Goal: Transaction & Acquisition: Purchase product/service

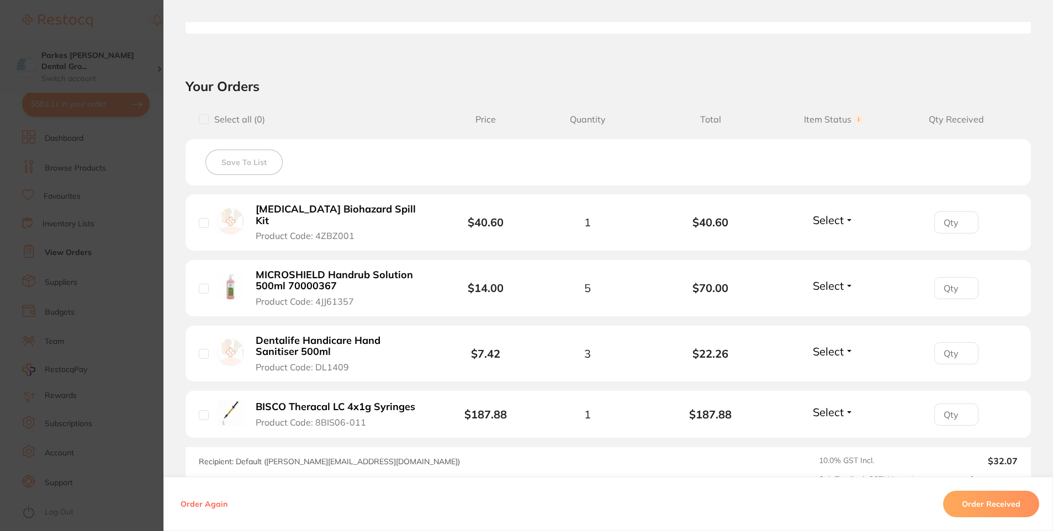
click at [150, 62] on section "Order ID: Restocq- 88479 Order Information Accepted Order Order Date [DATE] 12:…" at bounding box center [526, 265] width 1053 height 531
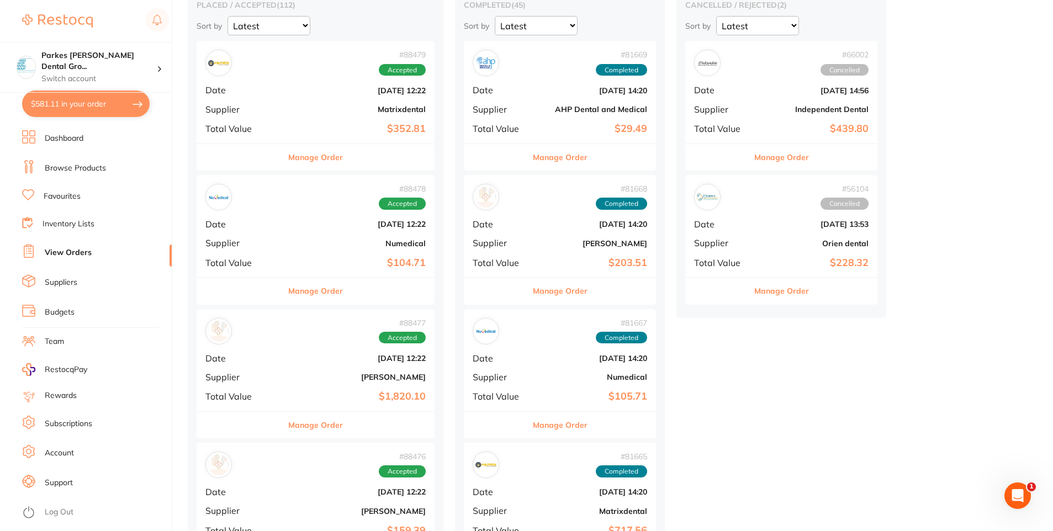
click at [97, 166] on link "Browse Products" at bounding box center [75, 168] width 61 height 11
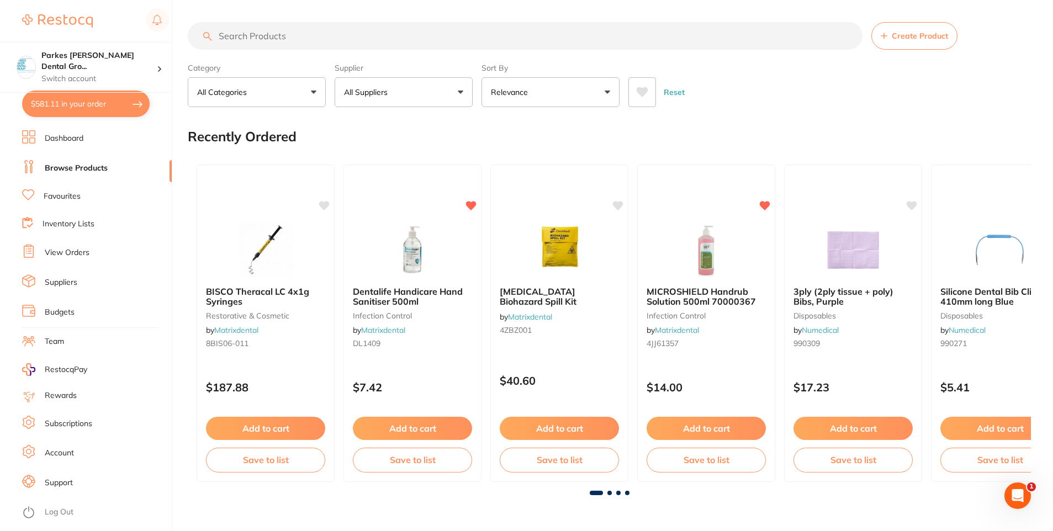
click at [253, 30] on input "search" at bounding box center [525, 36] width 675 height 28
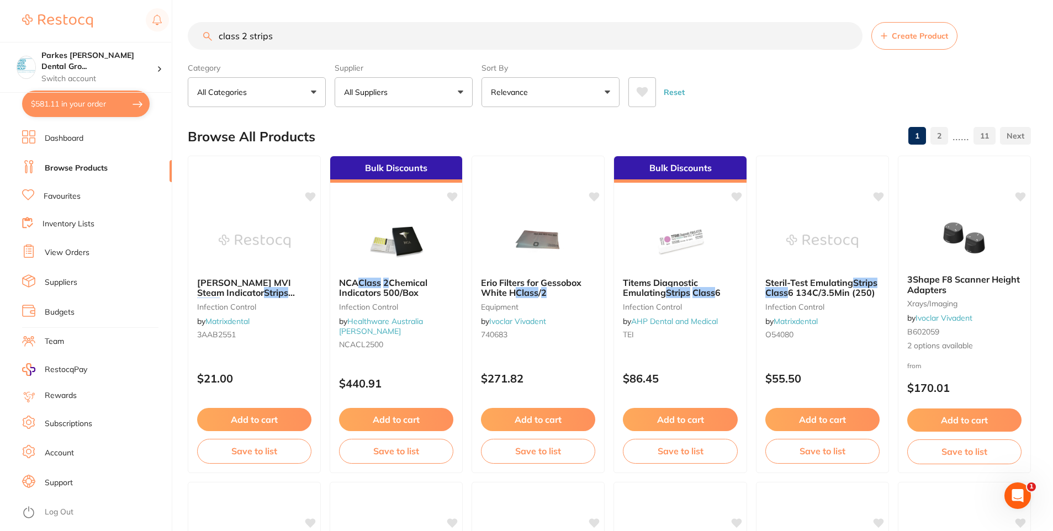
click at [251, 34] on input "class 2 strips" at bounding box center [525, 36] width 675 height 28
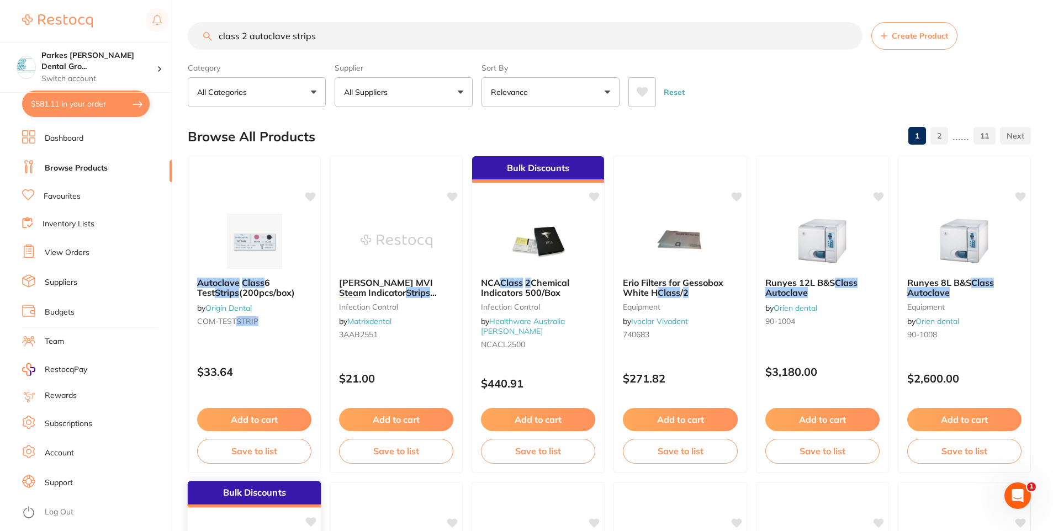
type input "class 2 autoclave strips"
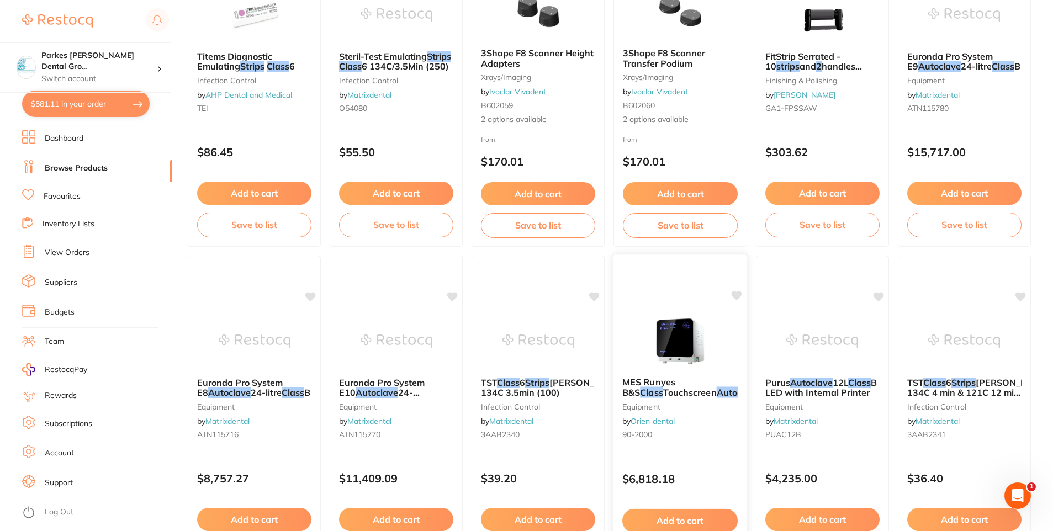
scroll to position [663, 0]
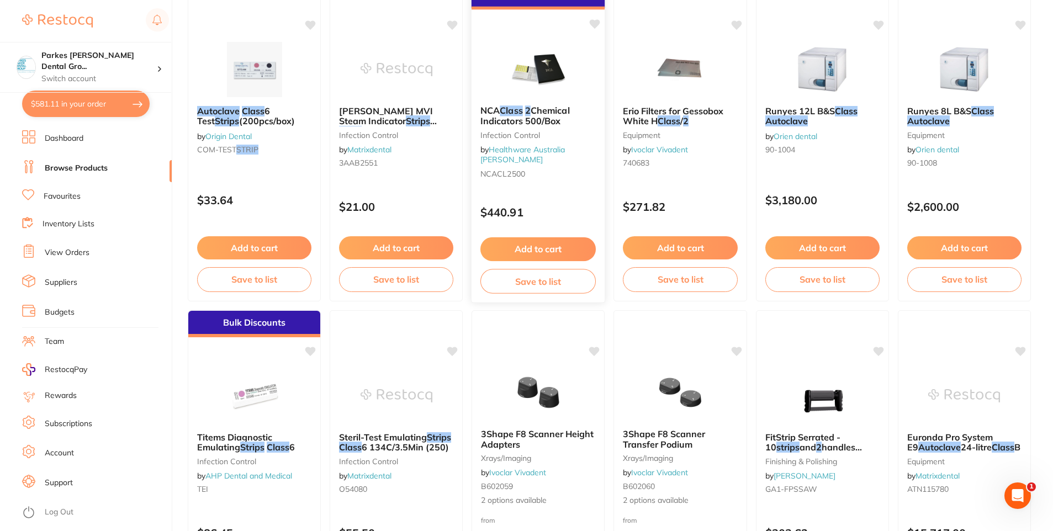
scroll to position [221, 0]
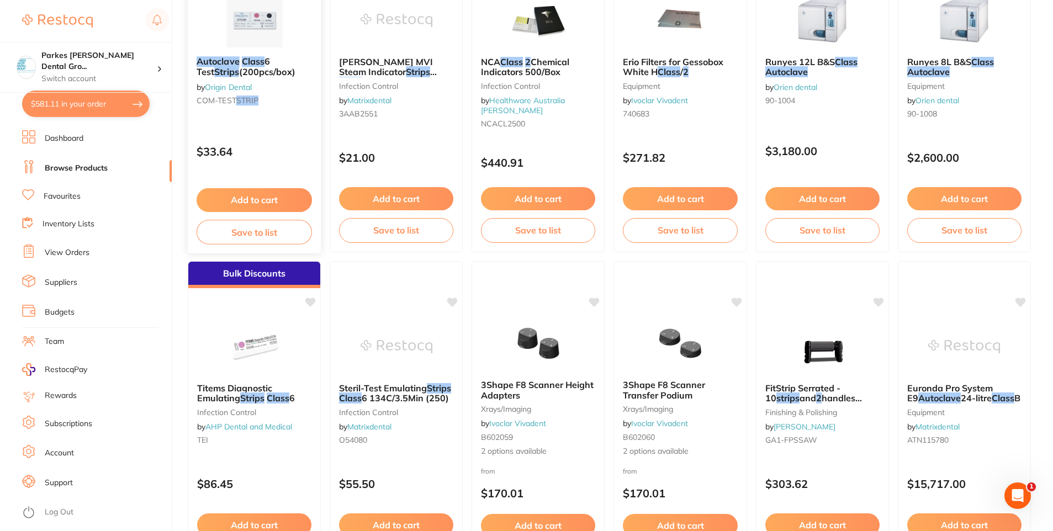
click at [260, 202] on button "Add to cart" at bounding box center [254, 200] width 115 height 24
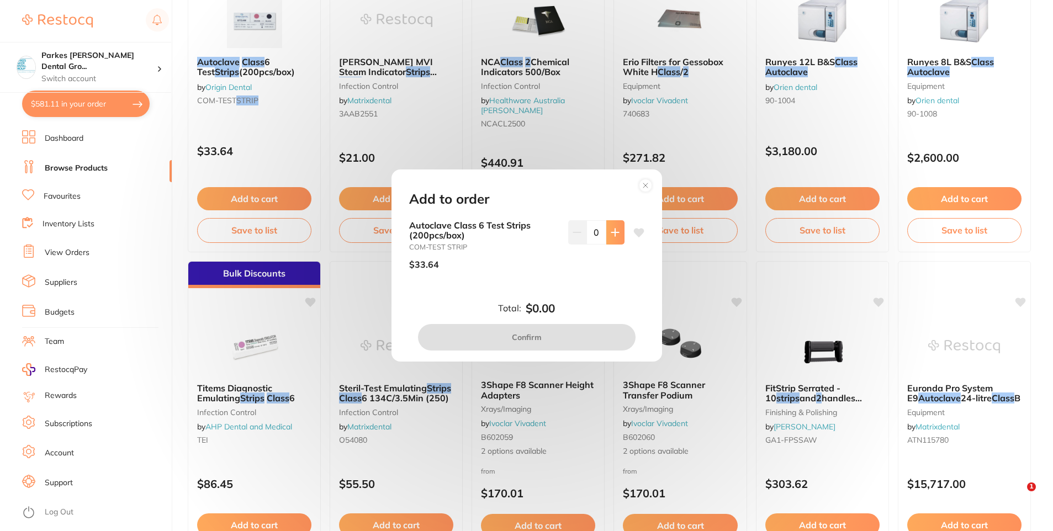
click at [616, 232] on icon at bounding box center [615, 232] width 9 height 9
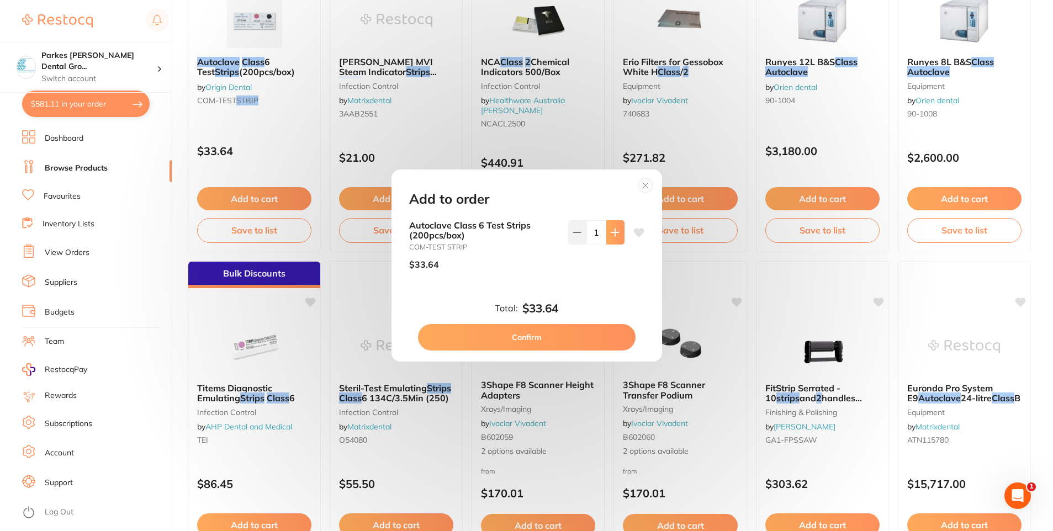
click at [616, 232] on icon at bounding box center [615, 232] width 9 height 9
type input "2"
click at [515, 340] on button "Confirm" at bounding box center [527, 337] width 218 height 27
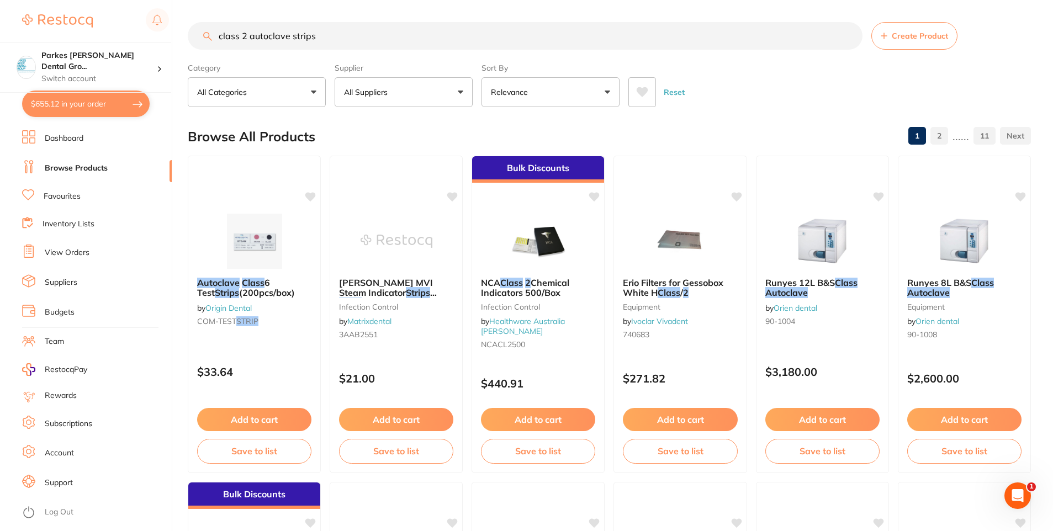
drag, startPoint x: 327, startPoint y: 35, endPoint x: 180, endPoint y: 38, distance: 147.5
click at [180, 38] on div "$655.12 Parkes [PERSON_NAME] Dental Gro... Switch account Parkes [PERSON_NAME] …" at bounding box center [526, 265] width 1053 height 531
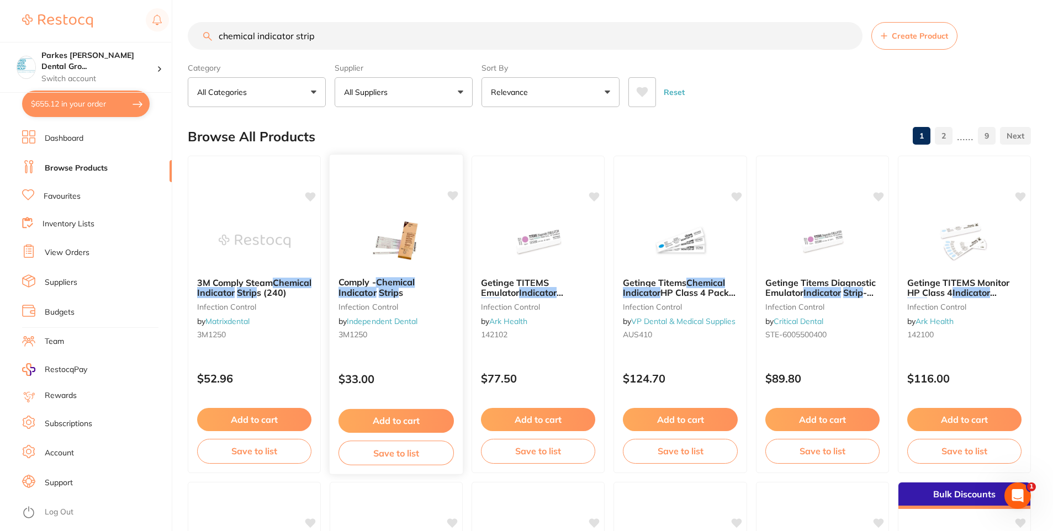
click at [410, 242] on img at bounding box center [396, 241] width 72 height 56
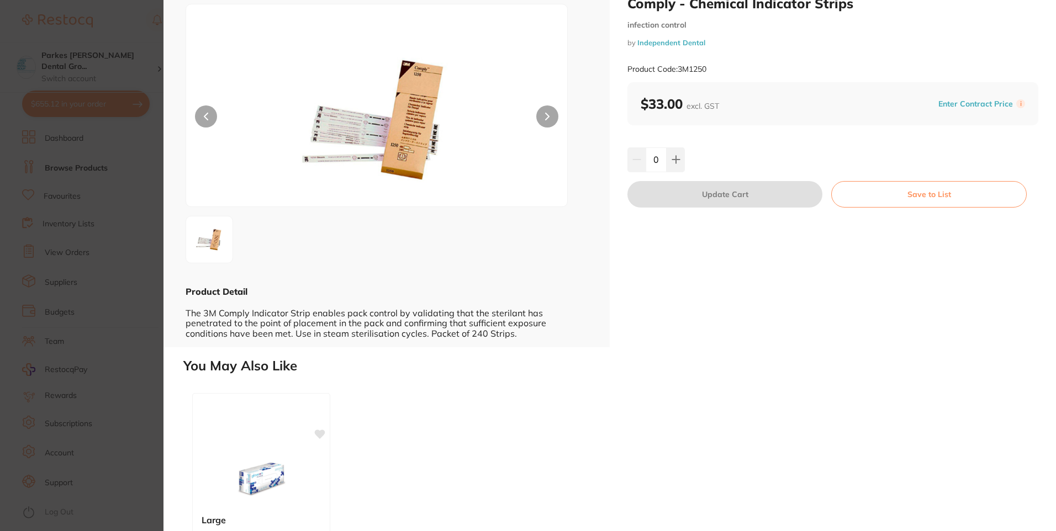
scroll to position [110, 0]
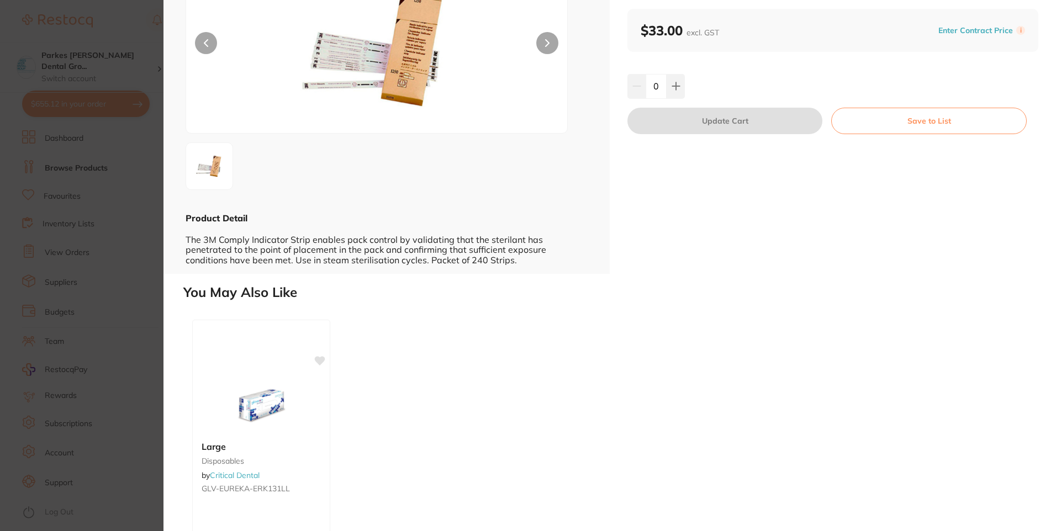
click at [119, 30] on section "Comply - Chemical Indicator Strips infection control by Independent Dental Prod…" at bounding box center [528, 265] width 1056 height 531
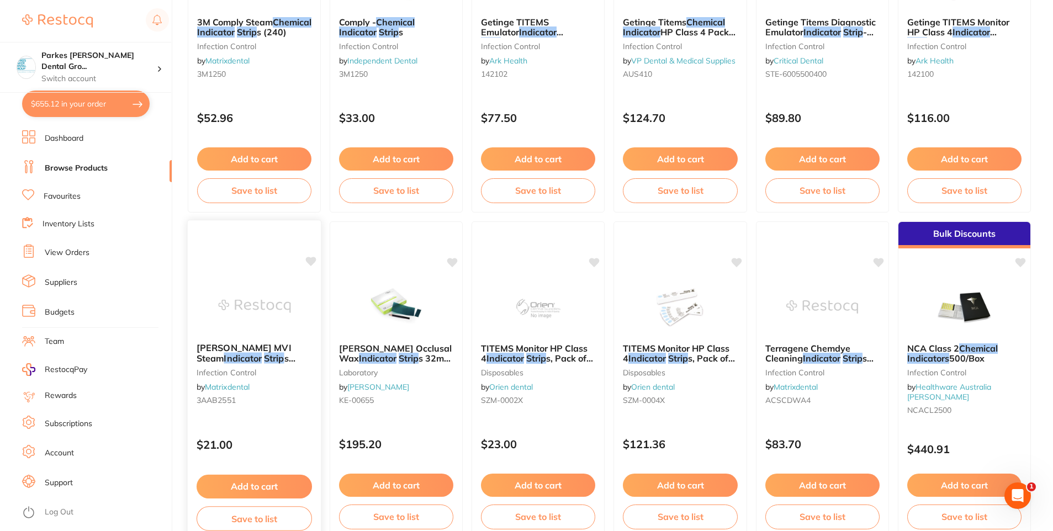
scroll to position [333, 0]
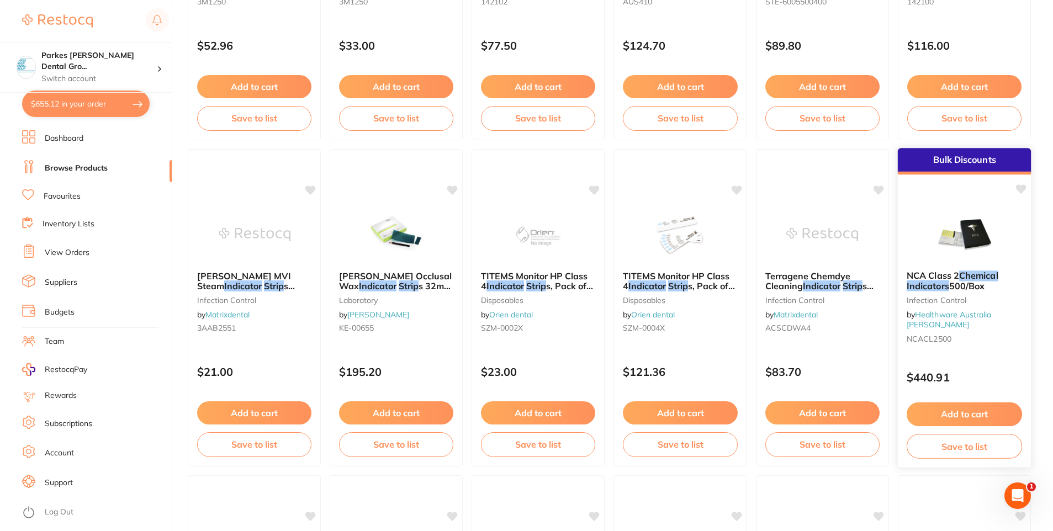
click at [952, 228] on img at bounding box center [965, 234] width 72 height 56
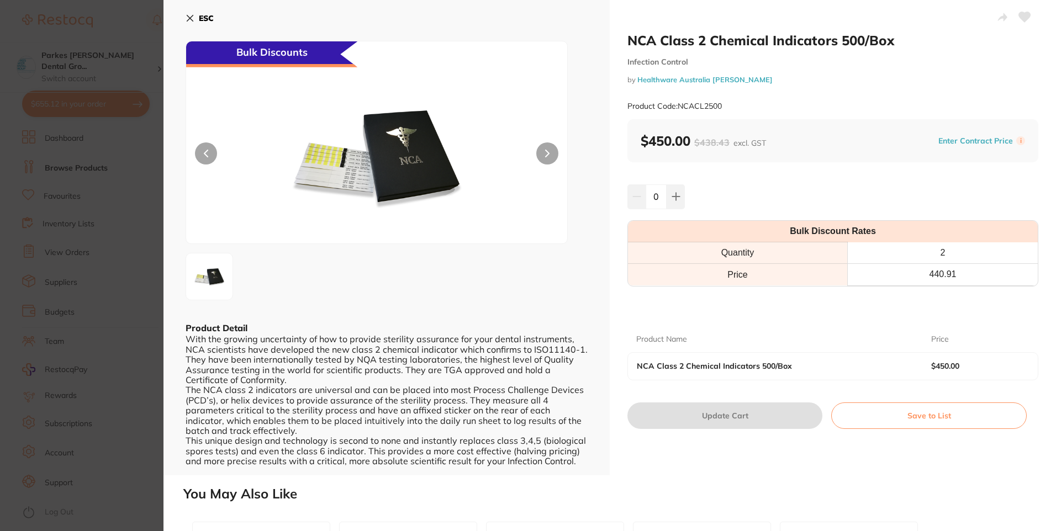
click at [193, 17] on icon at bounding box center [190, 18] width 9 height 9
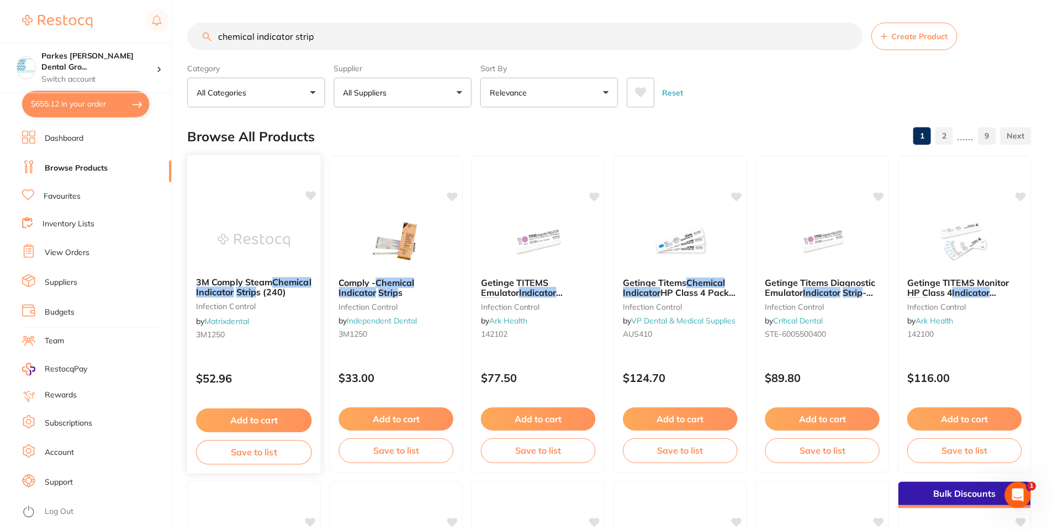
scroll to position [333, 0]
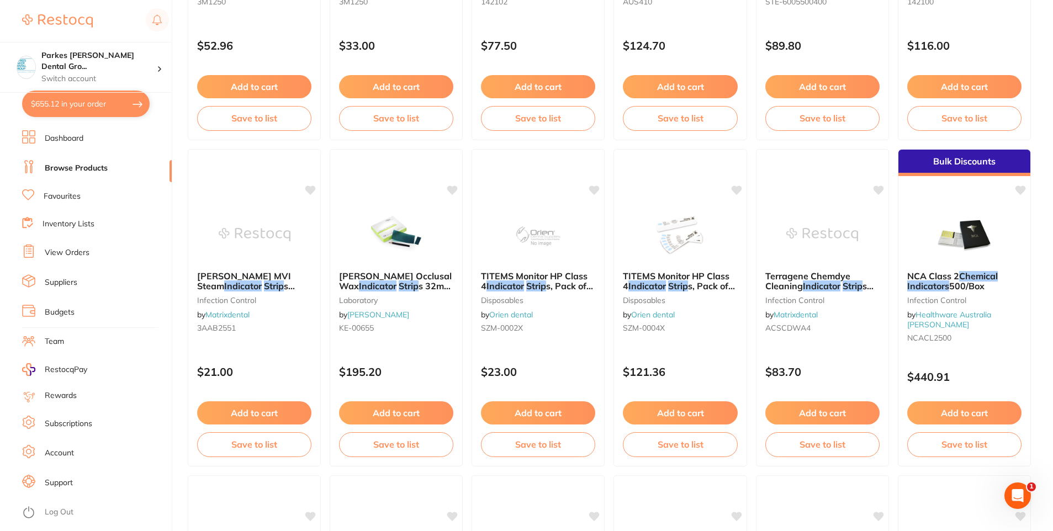
click at [53, 155] on ul "Dashboard Browse Products Favourites Inventory Lists View Orders Suppliers Budg…" at bounding box center [97, 330] width 150 height 401
click at [50, 166] on link "Browse Products" at bounding box center [76, 168] width 63 height 11
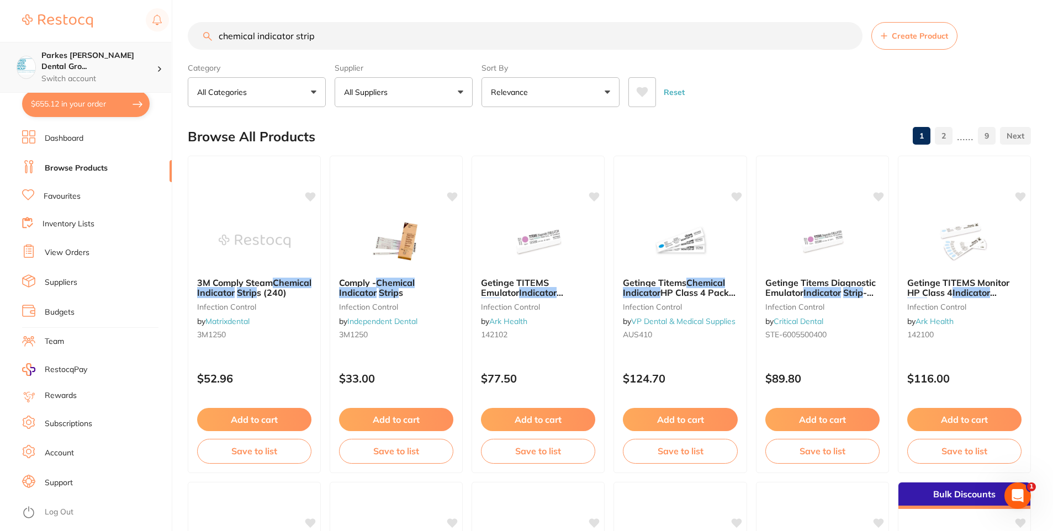
drag, startPoint x: 270, startPoint y: 36, endPoint x: 171, endPoint y: 46, distance: 99.4
click at [173, 40] on div "$655.12 Parkes [PERSON_NAME] Dental Gro... Switch account Parkes [PERSON_NAME] …" at bounding box center [526, 265] width 1053 height 531
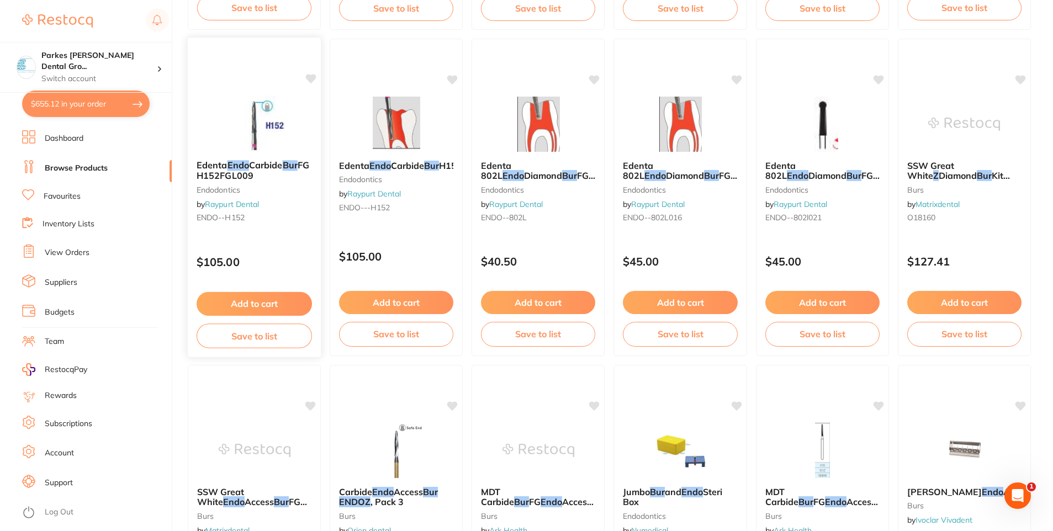
scroll to position [884, 0]
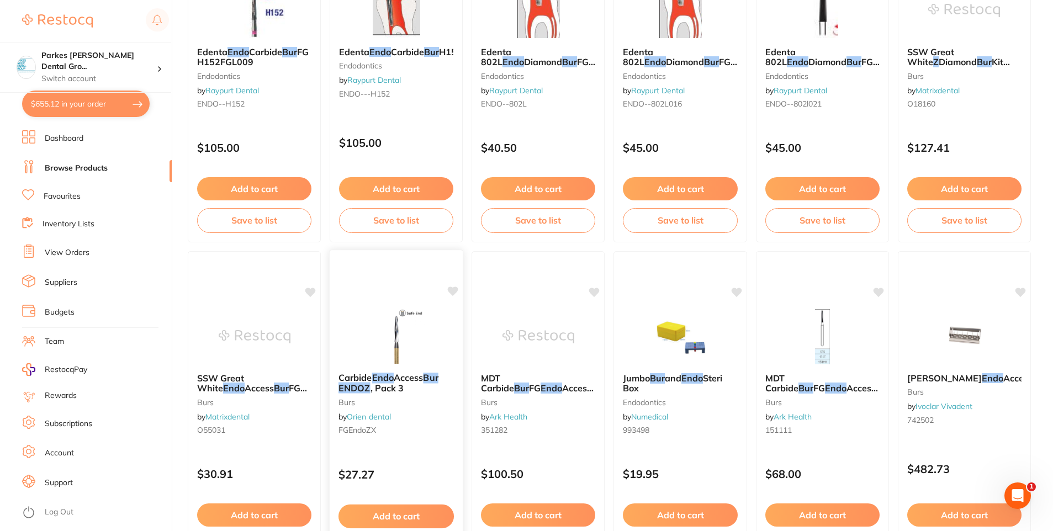
type input "endo z bur"
click at [395, 358] on img at bounding box center [396, 336] width 72 height 56
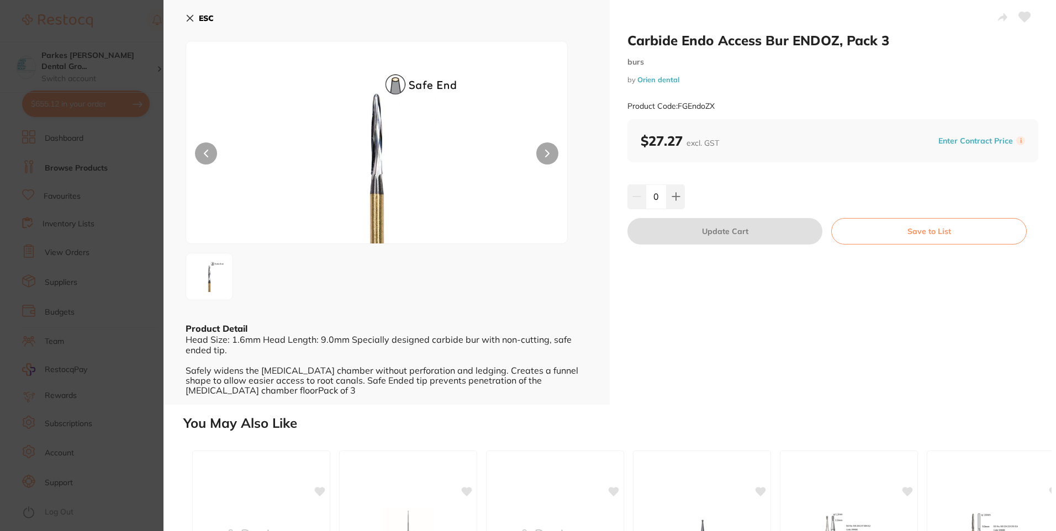
click at [186, 18] on icon at bounding box center [190, 18] width 9 height 9
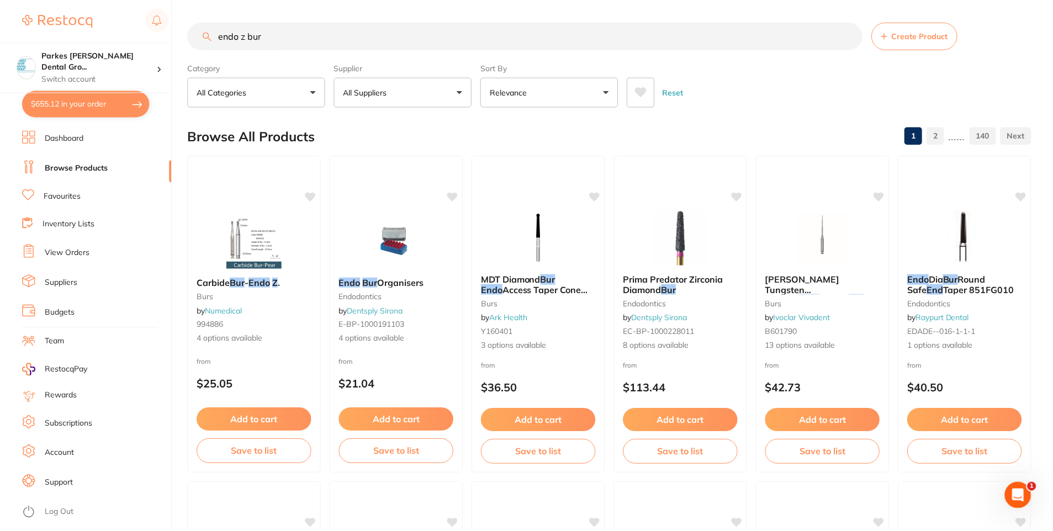
scroll to position [884, 0]
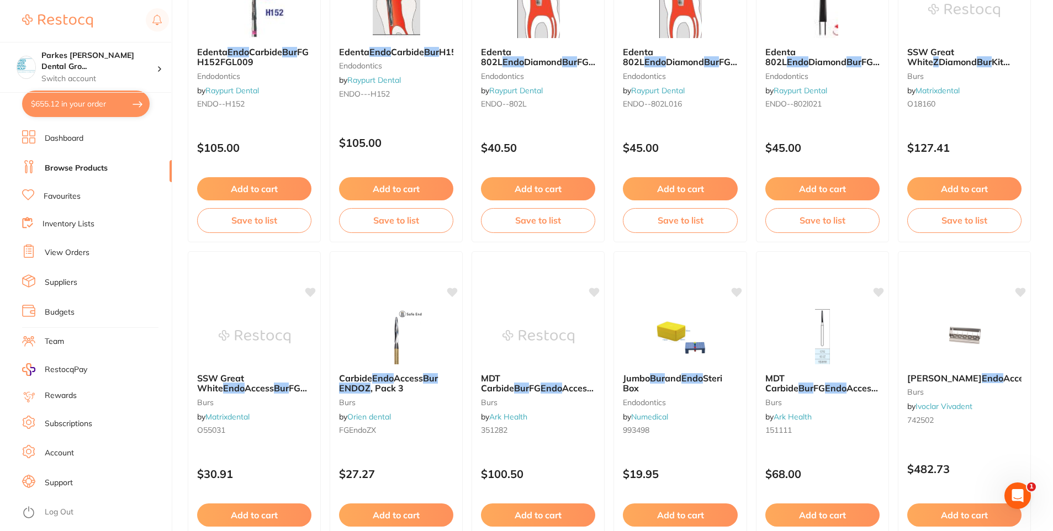
click at [86, 112] on button "$655.12 in your order" at bounding box center [86, 104] width 128 height 27
checkbox input "true"
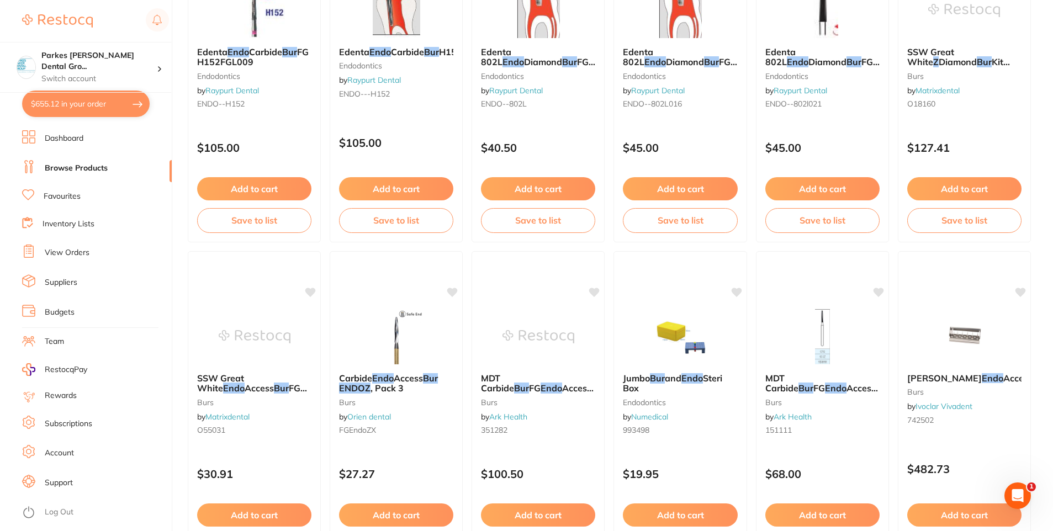
checkbox input "true"
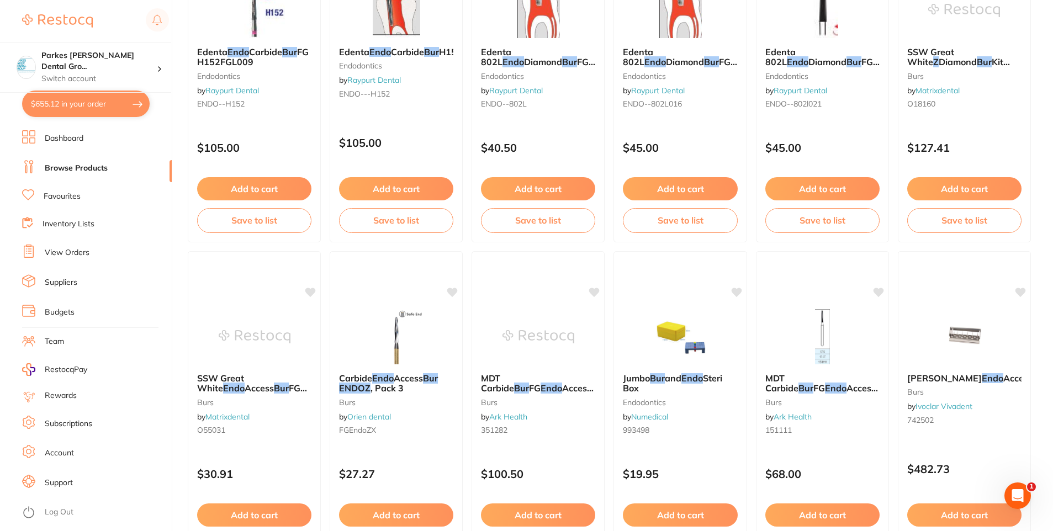
checkbox input "true"
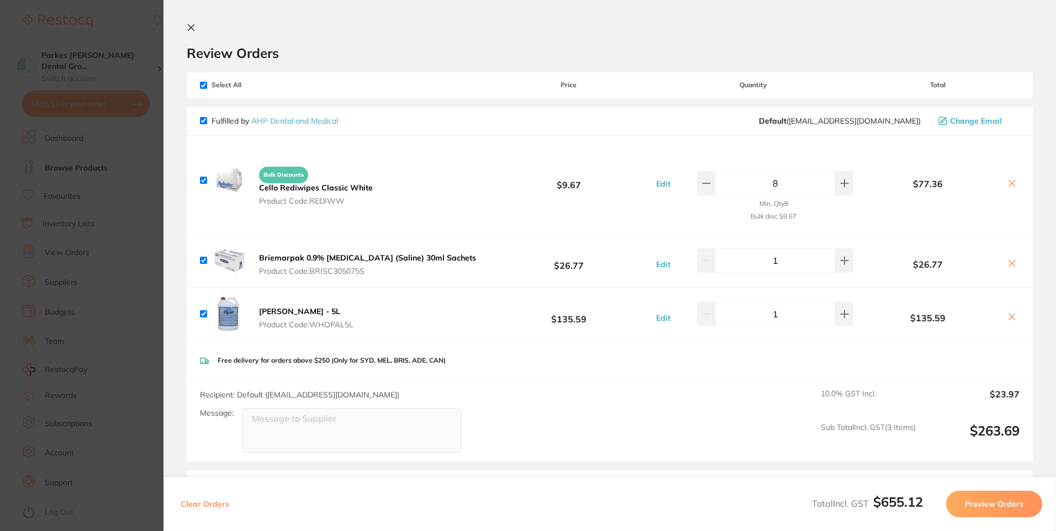
click at [141, 205] on section "Update RRP Set your pre negotiated price for this item. Item Agreed RRP (excl. …" at bounding box center [528, 265] width 1056 height 531
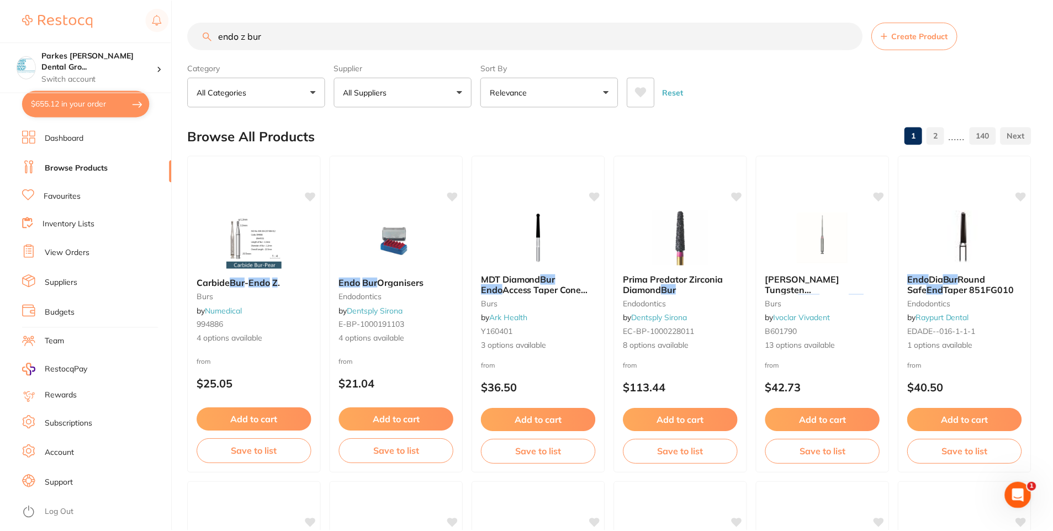
scroll to position [884, 0]
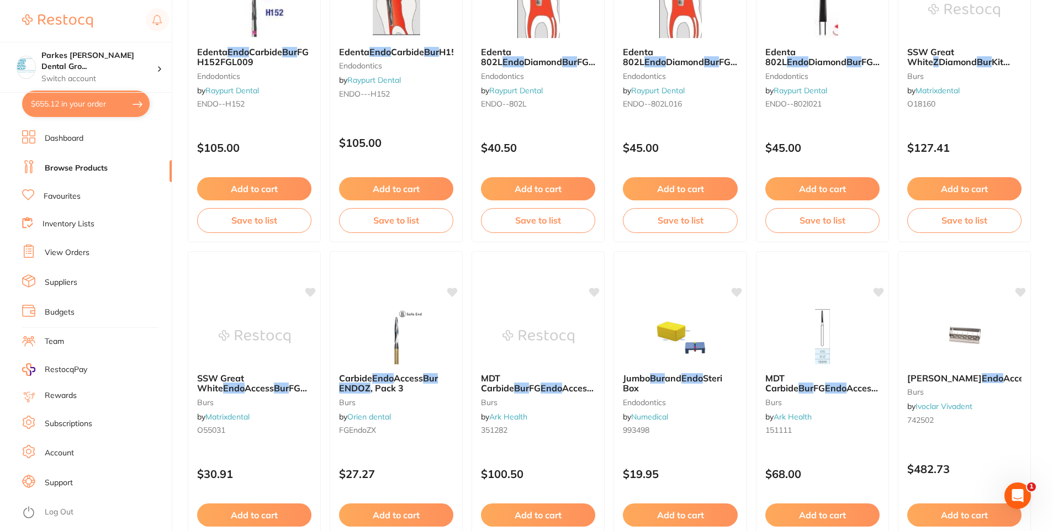
click at [81, 174] on li "Browse Products" at bounding box center [97, 168] width 150 height 17
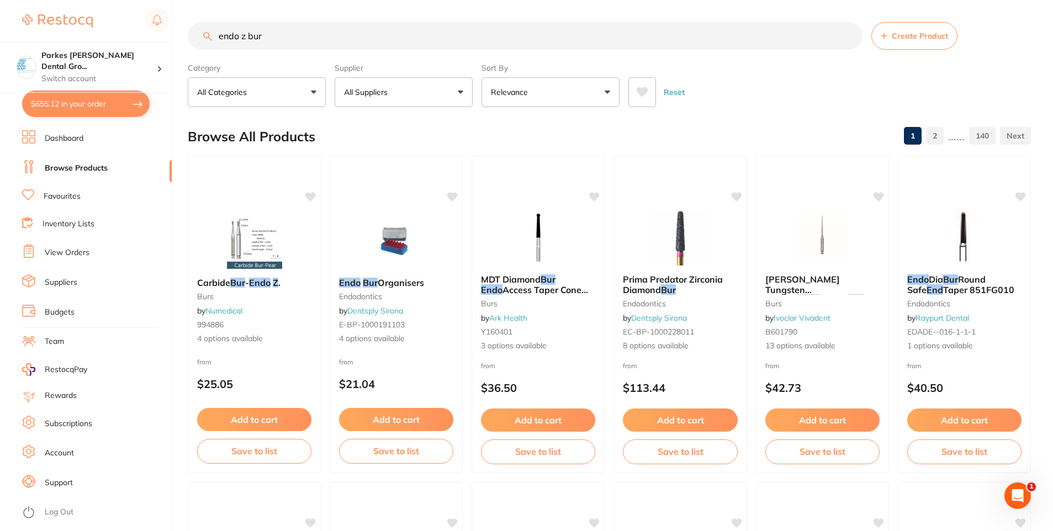
drag, startPoint x: 260, startPoint y: 34, endPoint x: 179, endPoint y: 32, distance: 80.7
click at [179, 32] on div "$655.12 Parkes [PERSON_NAME] Dental Gro... Switch account Parkes [PERSON_NAME] …" at bounding box center [526, 265] width 1053 height 531
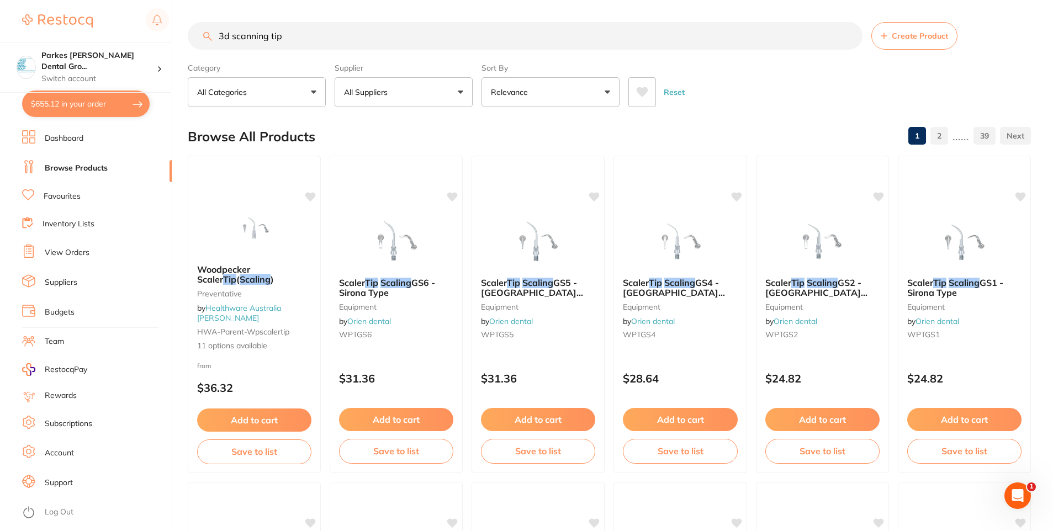
drag, startPoint x: 294, startPoint y: 39, endPoint x: 219, endPoint y: 34, distance: 75.8
click at [219, 34] on input "3d scanning tip" at bounding box center [525, 36] width 675 height 28
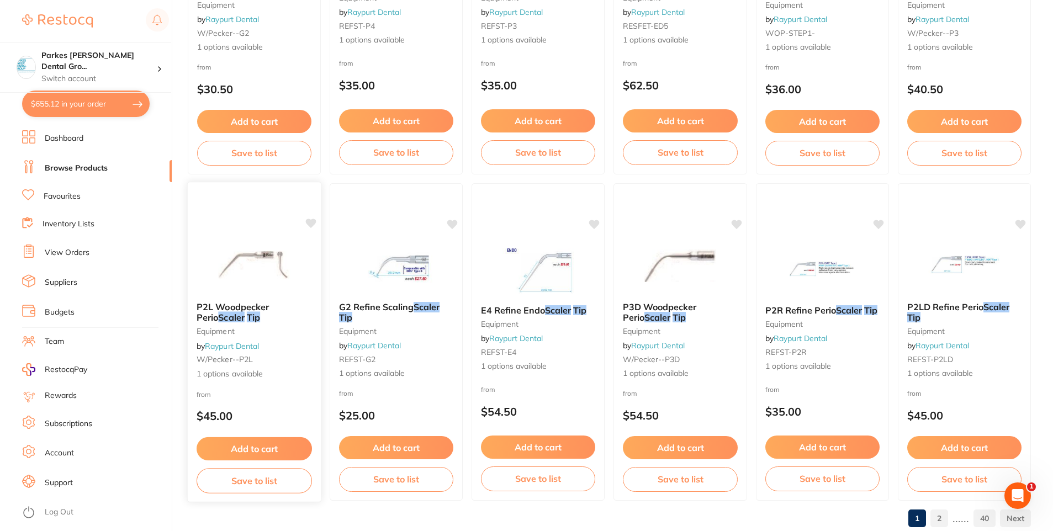
scroll to position [2611, 0]
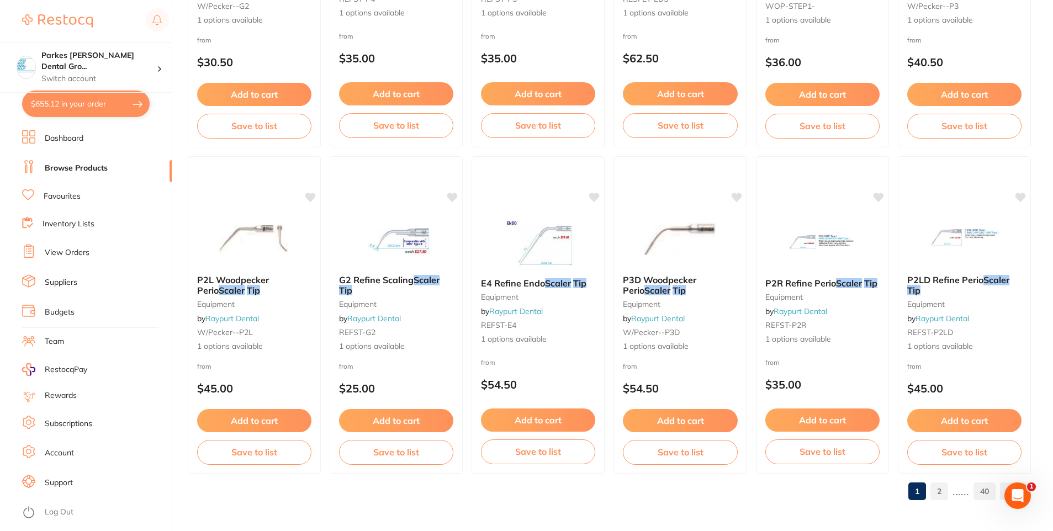
type input "shining scanner tip"
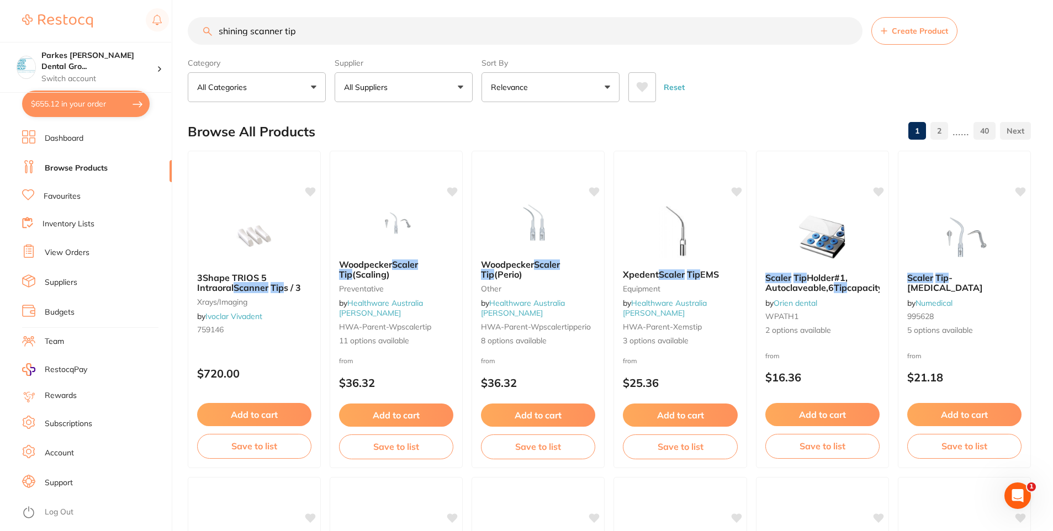
scroll to position [0, 0]
